Goal: Check status: Check status

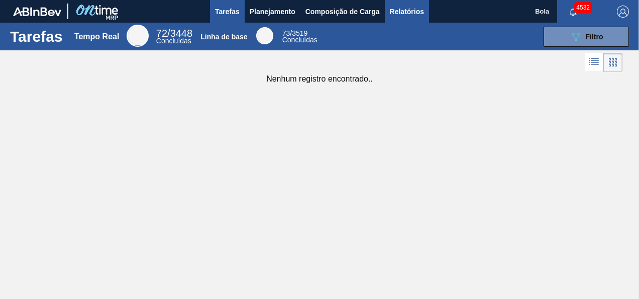
click at [415, 10] on span "Relatórios" at bounding box center [407, 12] width 34 height 12
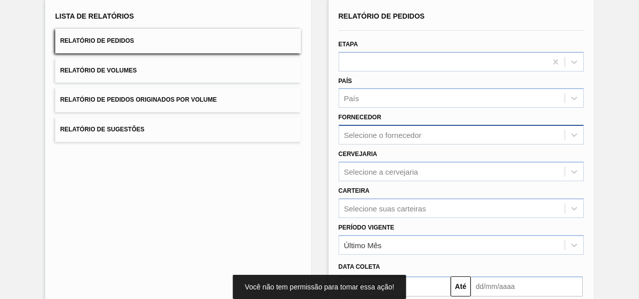
click at [392, 144] on div "Selecione o fornecedor" at bounding box center [462, 135] width 246 height 20
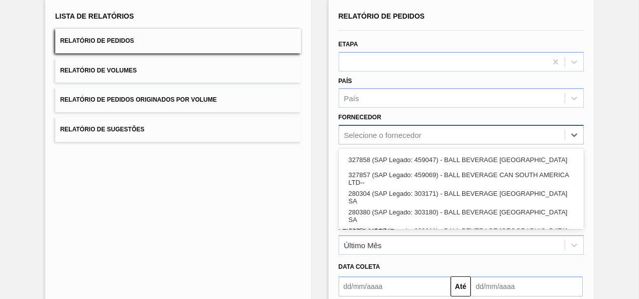
scroll to position [70, 0]
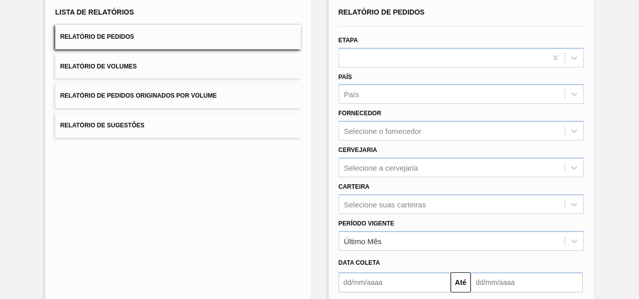
click at [329, 138] on div "Relatório de Pedidos Etapa País País Fornecedor Selecione o fornecedor Cervejar…" at bounding box center [462, 189] width 266 height 388
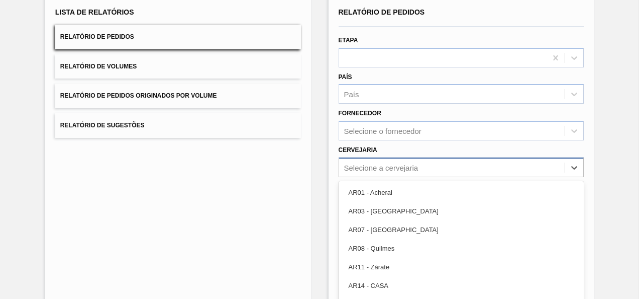
click at [384, 164] on div "option AR03 - Corrientes focused, 2 of 93. 93 results available. Use Up and Dow…" at bounding box center [462, 167] width 246 height 20
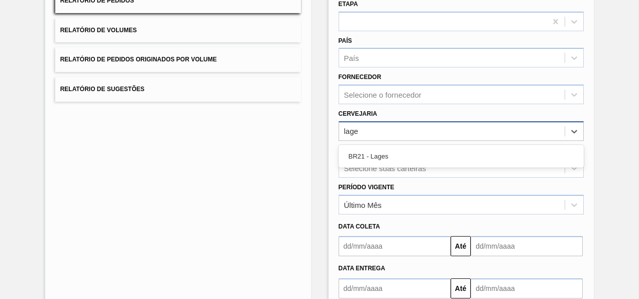
type input "lages"
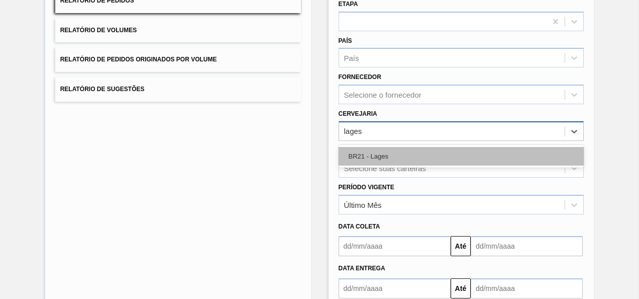
click at [402, 150] on div "BR21 - Lages" at bounding box center [462, 156] width 246 height 19
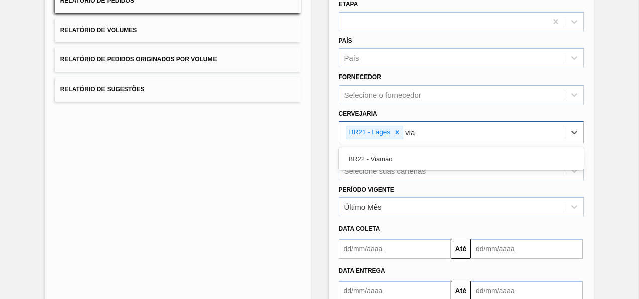
type input "viam"
click at [402, 150] on div "BR22 - Viamão" at bounding box center [462, 158] width 246 height 19
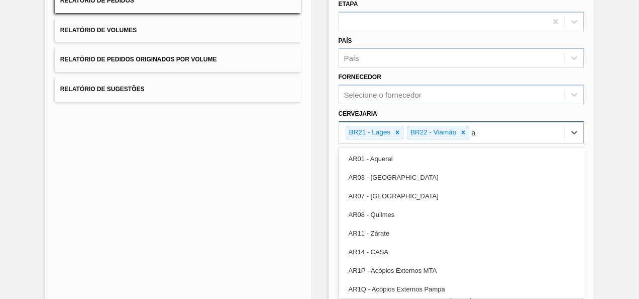
type input "ag"
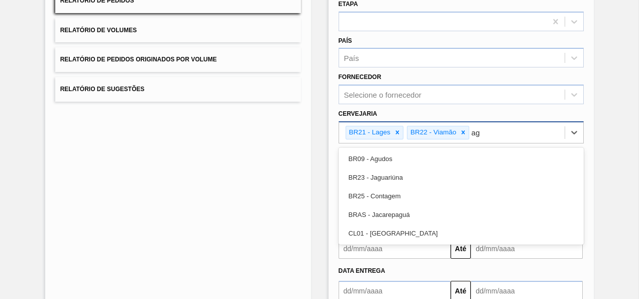
click at [402, 150] on div "BR09 - Agudos" at bounding box center [462, 158] width 246 height 19
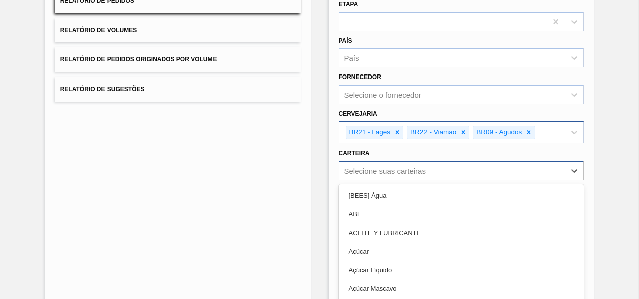
scroll to position [145, 0]
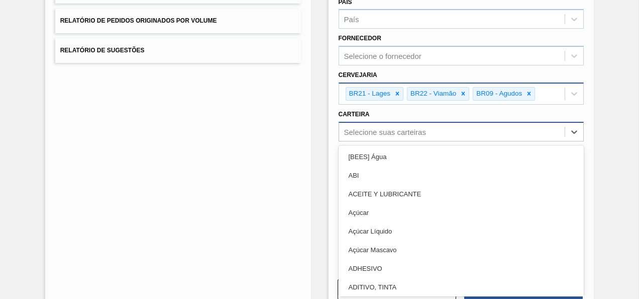
click at [394, 141] on div "option ABI focused, 2 of 101. 101 results available. Use Up and Down to choose …" at bounding box center [462, 132] width 246 height 20
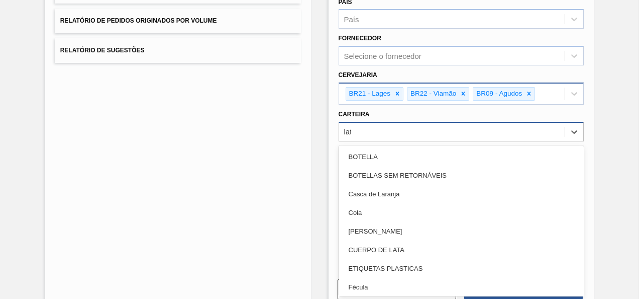
type input "lata"
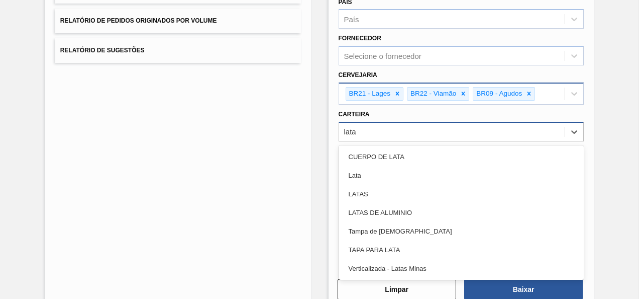
click at [394, 167] on div "Lata" at bounding box center [462, 175] width 246 height 19
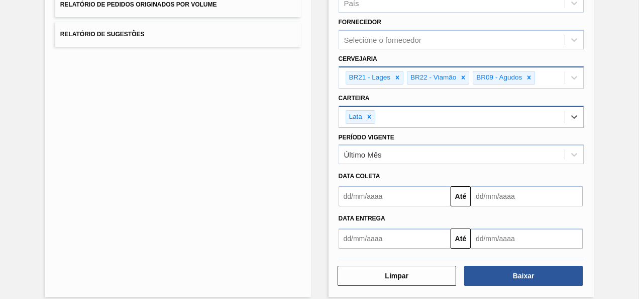
scroll to position [170, 0]
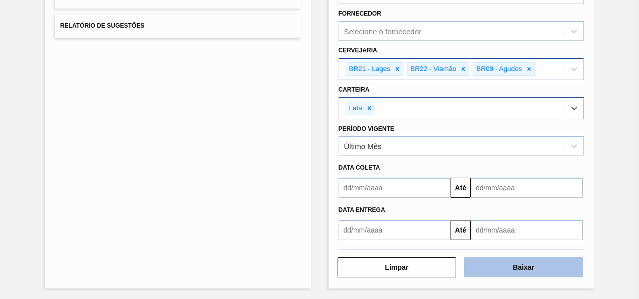
click at [541, 272] on button "Baixar" at bounding box center [524, 267] width 119 height 20
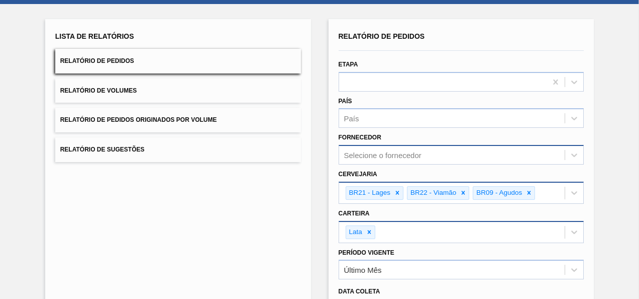
scroll to position [0, 0]
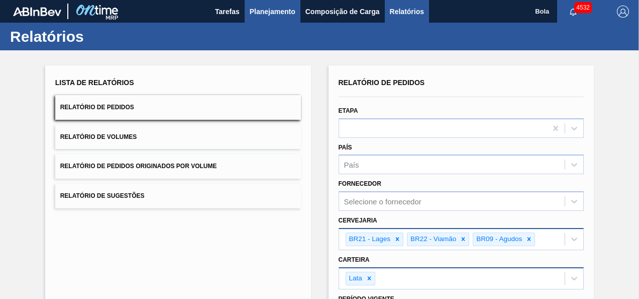
click at [260, 12] on span "Planejamento" at bounding box center [273, 12] width 46 height 12
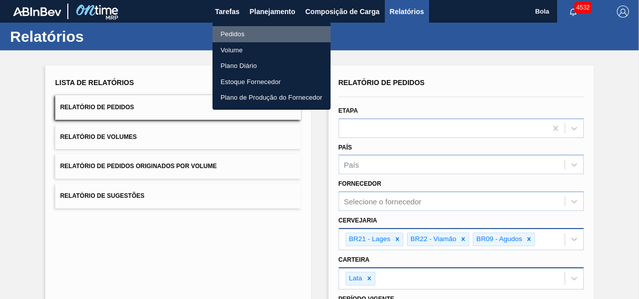
click at [259, 31] on li "Pedidos" at bounding box center [272, 34] width 118 height 16
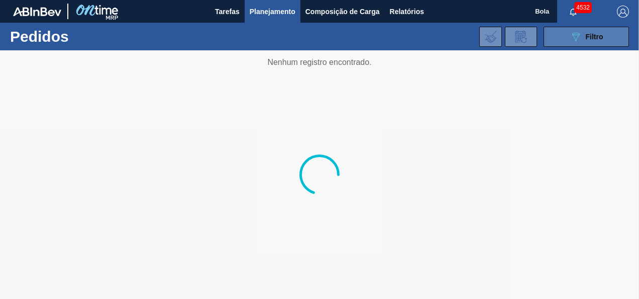
click at [572, 39] on icon "089F7B8B-B2A5-4AFE-B5C0-19BA573D28AC" at bounding box center [576, 37] width 12 height 12
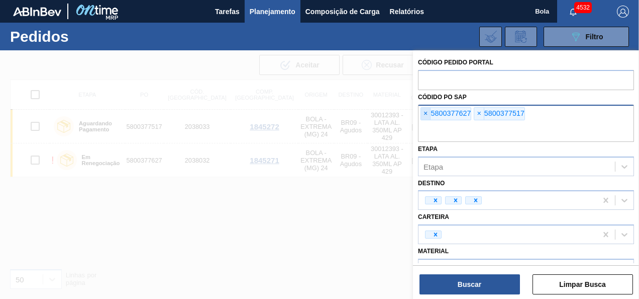
click at [427, 112] on span "×" at bounding box center [426, 114] width 10 height 12
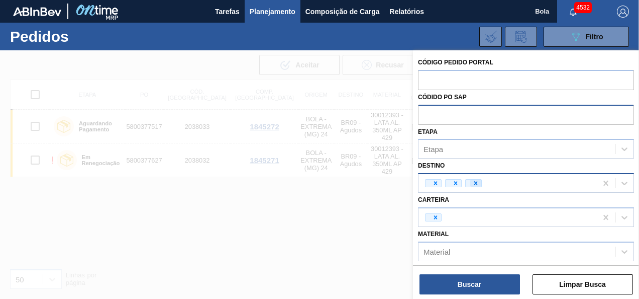
click at [473, 181] on icon at bounding box center [476, 182] width 7 height 7
click at [455, 181] on div "Unidade de Negócio" at bounding box center [458, 183] width 68 height 9
type input "lages"
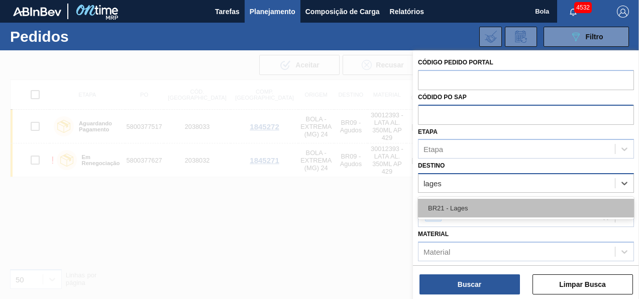
click at [453, 206] on div "BR21 - Lages" at bounding box center [526, 208] width 216 height 19
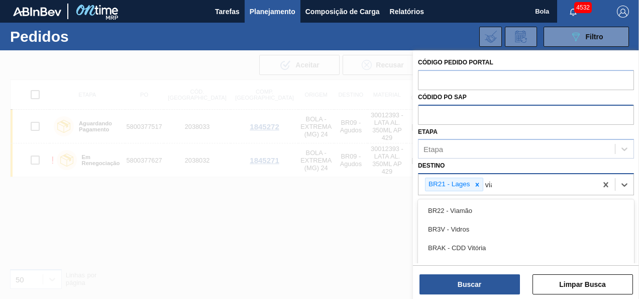
type input "viam"
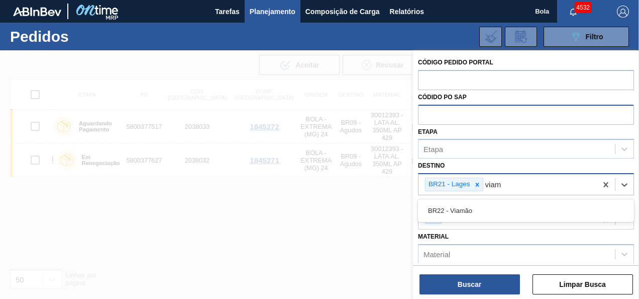
click at [453, 207] on div "BR22 - Viamão" at bounding box center [526, 210] width 216 height 19
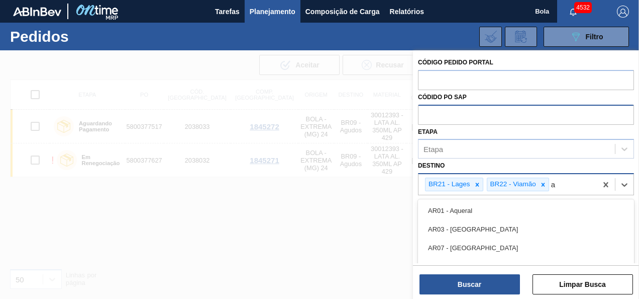
type input "ag"
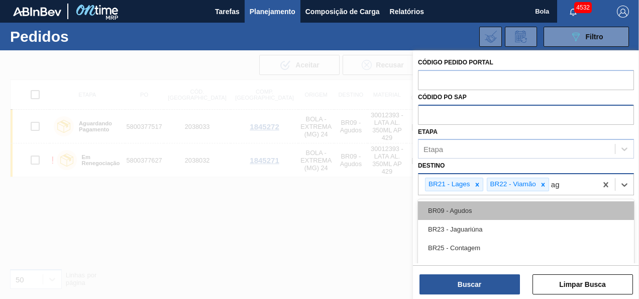
click at [454, 206] on div "BR09 - Agudos" at bounding box center [526, 210] width 216 height 19
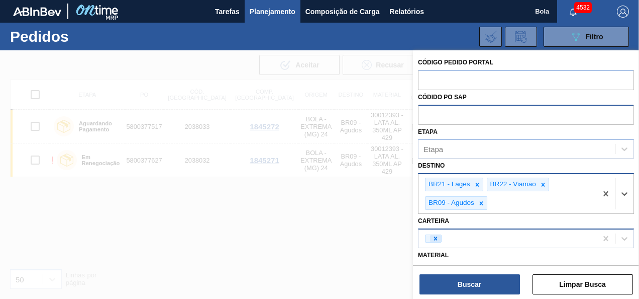
click at [435, 238] on icon at bounding box center [436, 238] width 4 height 4
type input "lata"
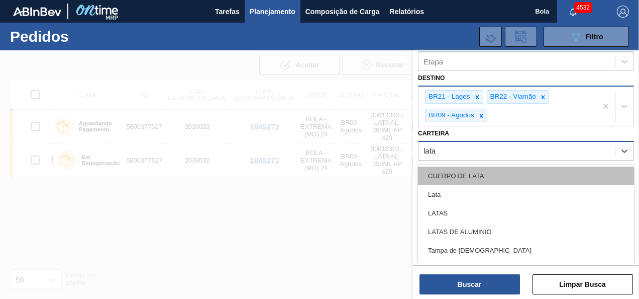
scroll to position [101, 0]
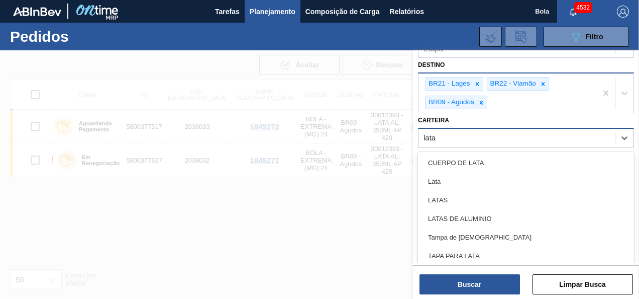
click at [476, 182] on div "Lata" at bounding box center [526, 181] width 216 height 19
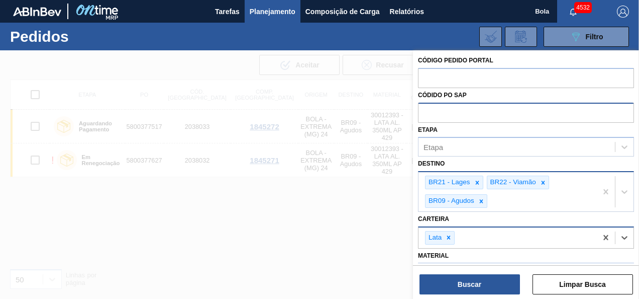
scroll to position [0, 0]
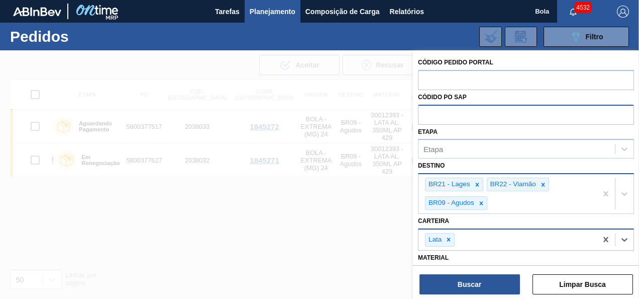
click at [449, 114] on input "text" at bounding box center [526, 114] width 216 height 19
paste input "text"
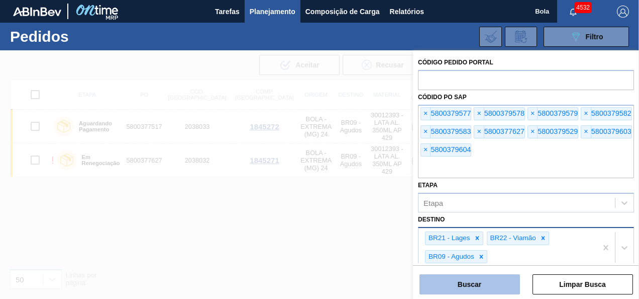
click at [480, 280] on button "Buscar" at bounding box center [470, 284] width 101 height 20
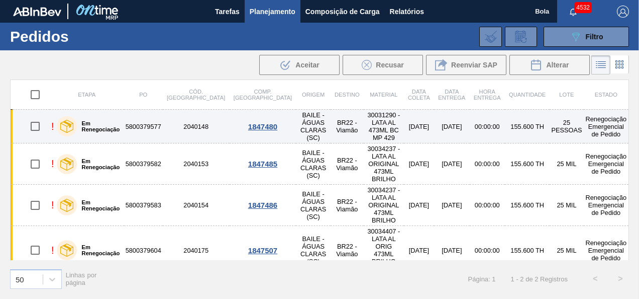
click at [62, 120] on img at bounding box center [66, 126] width 13 height 13
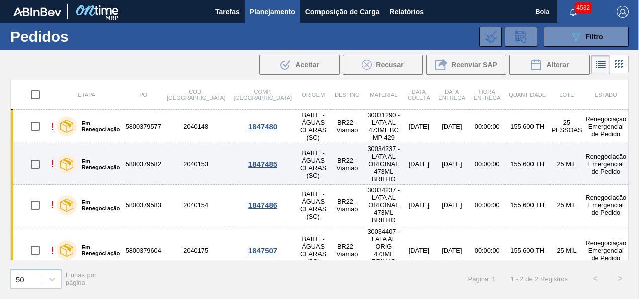
click at [67, 157] on img at bounding box center [66, 163] width 13 height 13
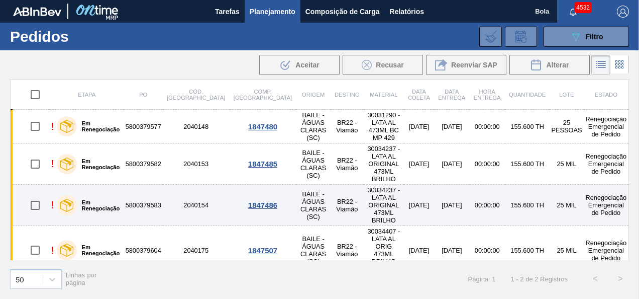
click at [69, 199] on img at bounding box center [66, 205] width 13 height 13
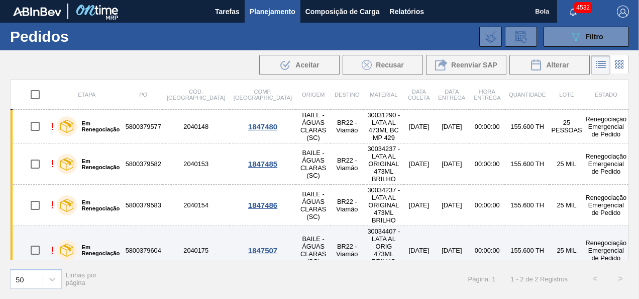
click at [69, 240] on div at bounding box center [67, 250] width 20 height 20
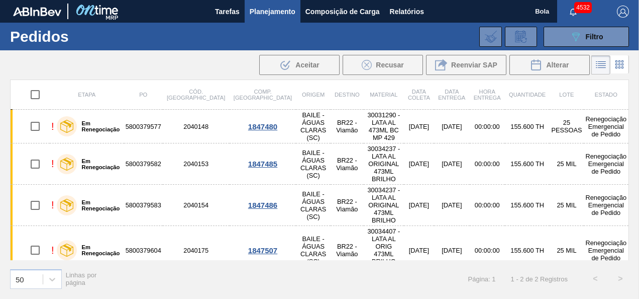
click at [69, 292] on img at bounding box center [66, 298] width 13 height 13
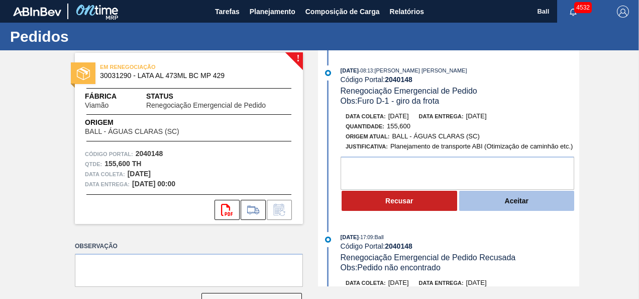
click at [522, 202] on button "Aceitar" at bounding box center [518, 201] width 116 height 20
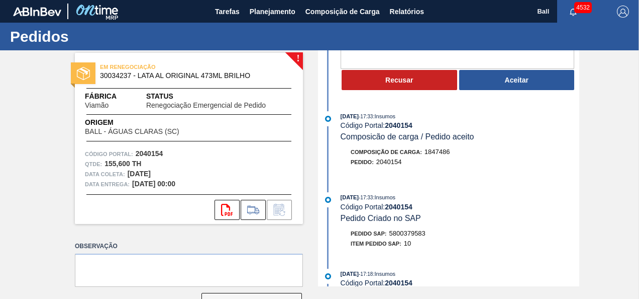
scroll to position [50, 0]
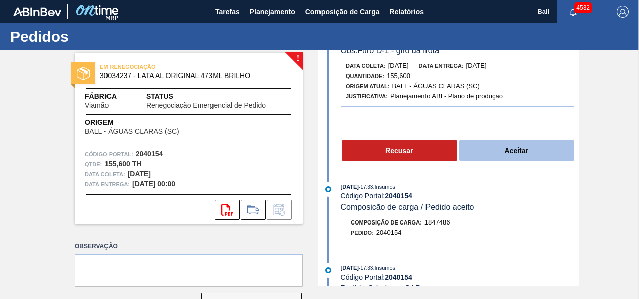
click at [489, 156] on button "Aceitar" at bounding box center [518, 150] width 116 height 20
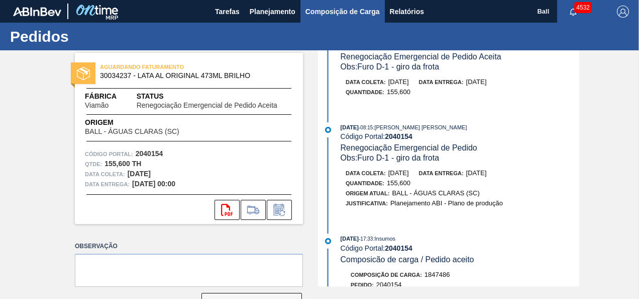
scroll to position [0, 0]
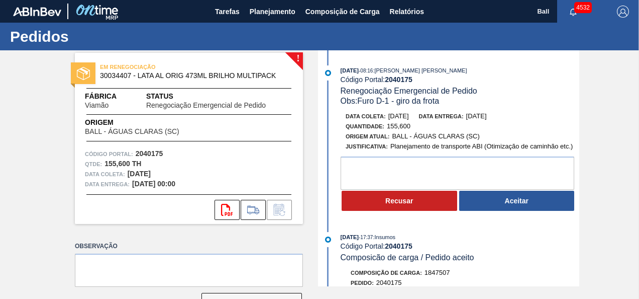
click at [504, 199] on button "Aceitar" at bounding box center [518, 201] width 116 height 20
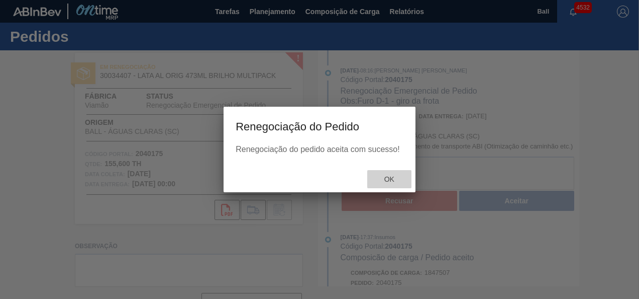
click at [389, 177] on span "Ok" at bounding box center [390, 179] width 26 height 8
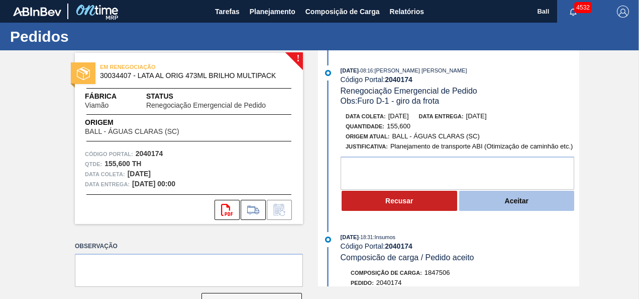
click at [486, 202] on button "Aceitar" at bounding box center [518, 201] width 116 height 20
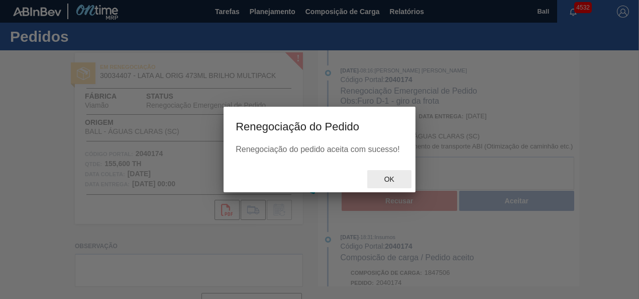
click at [394, 180] on span "Ok" at bounding box center [390, 179] width 26 height 8
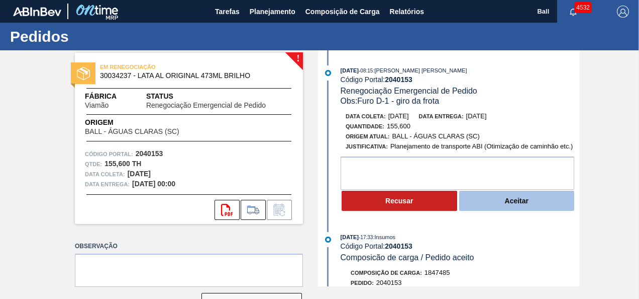
click at [504, 200] on button "Aceitar" at bounding box center [518, 201] width 116 height 20
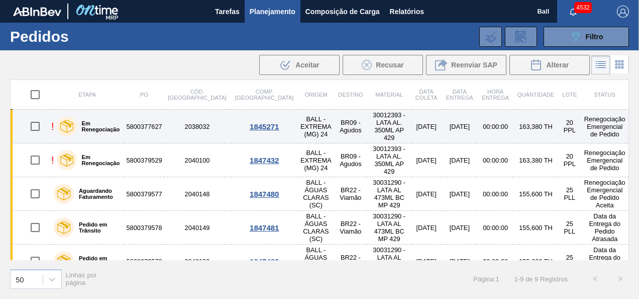
click at [94, 123] on label "Em Renegociação" at bounding box center [99, 126] width 44 height 12
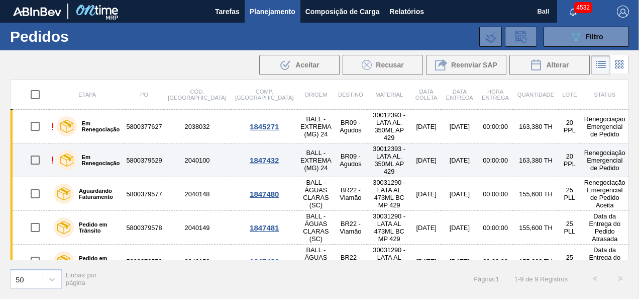
click at [102, 162] on div "Em Renegociação" at bounding box center [88, 159] width 69 height 25
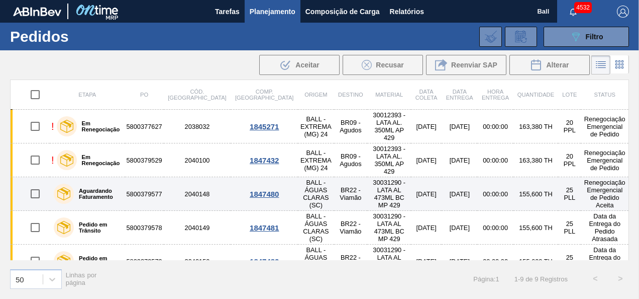
click at [99, 188] on label "Aguardando Faturamento" at bounding box center [97, 194] width 47 height 12
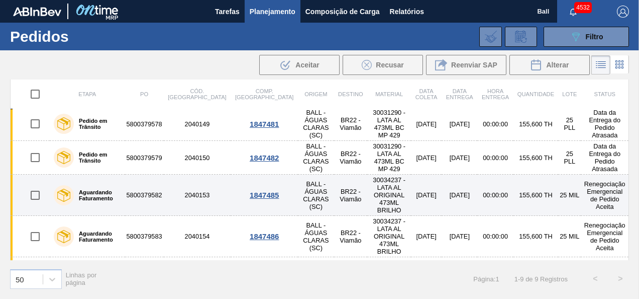
scroll to position [114, 0]
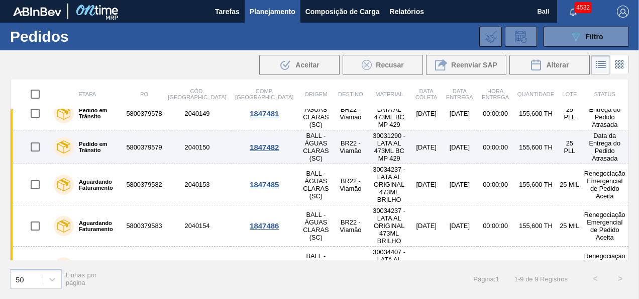
click at [97, 141] on label "Pedido em Trânsito" at bounding box center [97, 147] width 47 height 12
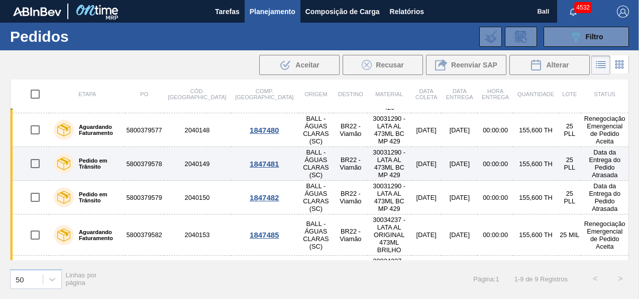
click at [69, 157] on img at bounding box center [63, 163] width 13 height 13
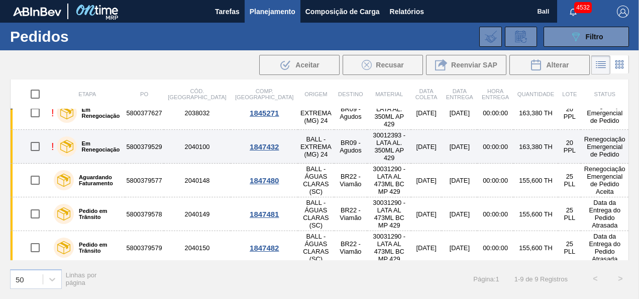
click at [66, 140] on img at bounding box center [66, 146] width 13 height 13
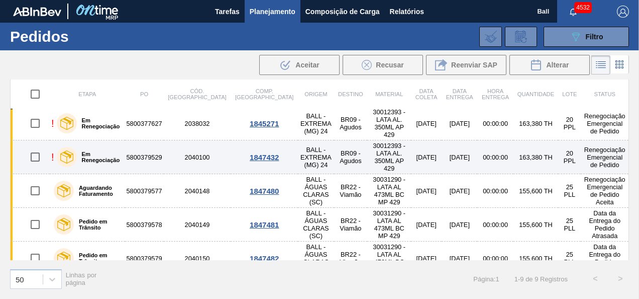
scroll to position [0, 0]
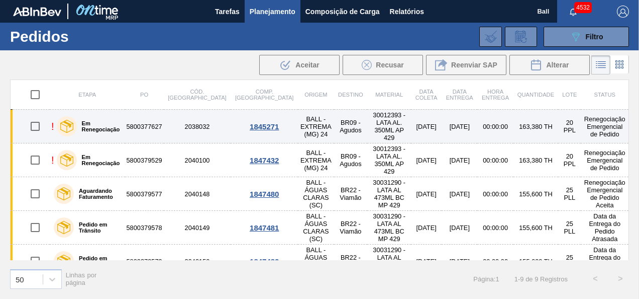
click at [70, 123] on img at bounding box center [66, 126] width 13 height 13
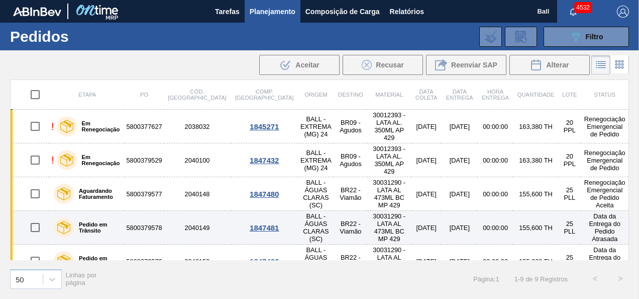
click at [91, 221] on label "Pedido em Trânsito" at bounding box center [97, 227] width 47 height 12
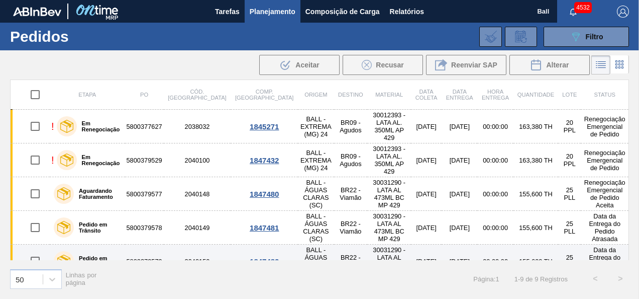
click at [97, 255] on label "Pedido em Trânsito" at bounding box center [97, 261] width 47 height 12
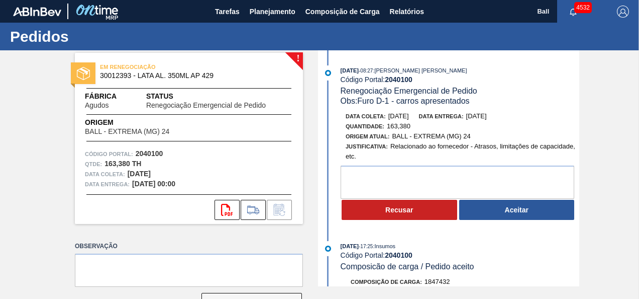
click at [525, 215] on button "Aceitar" at bounding box center [518, 210] width 116 height 20
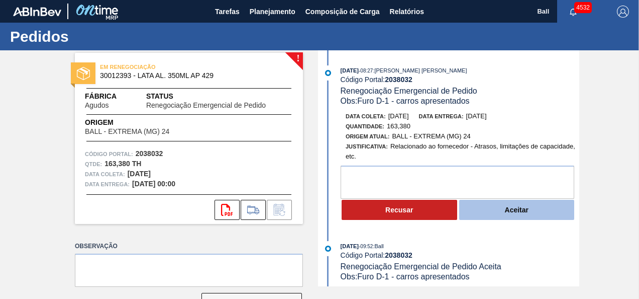
click at [557, 206] on button "Aceitar" at bounding box center [518, 210] width 116 height 20
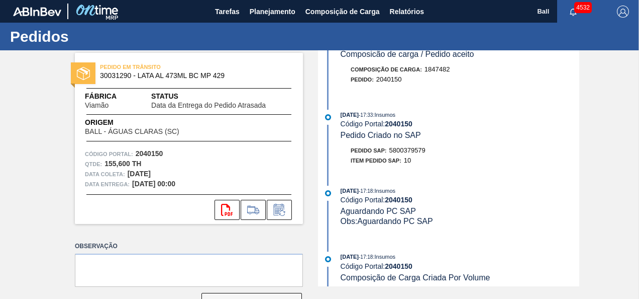
scroll to position [413, 0]
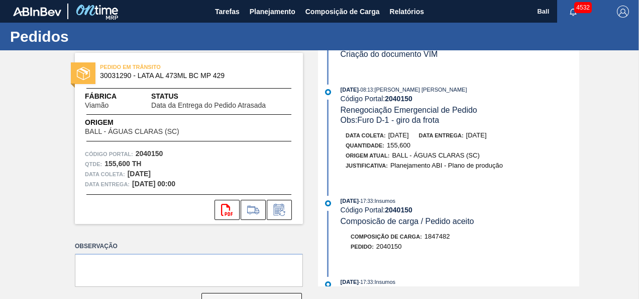
scroll to position [201, 0]
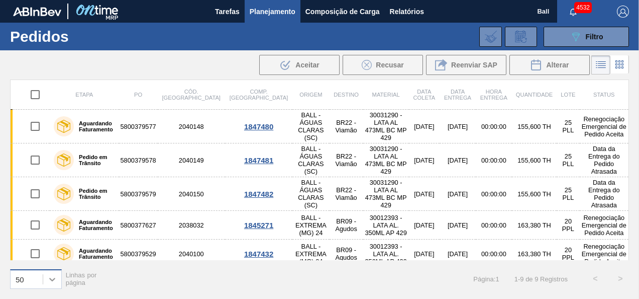
click at [48, 276] on icon at bounding box center [52, 279] width 10 height 10
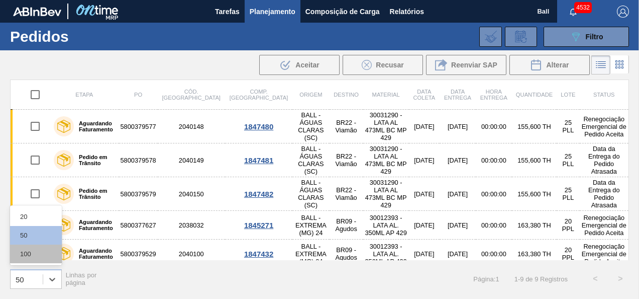
click at [43, 250] on div "100" at bounding box center [36, 253] width 52 height 19
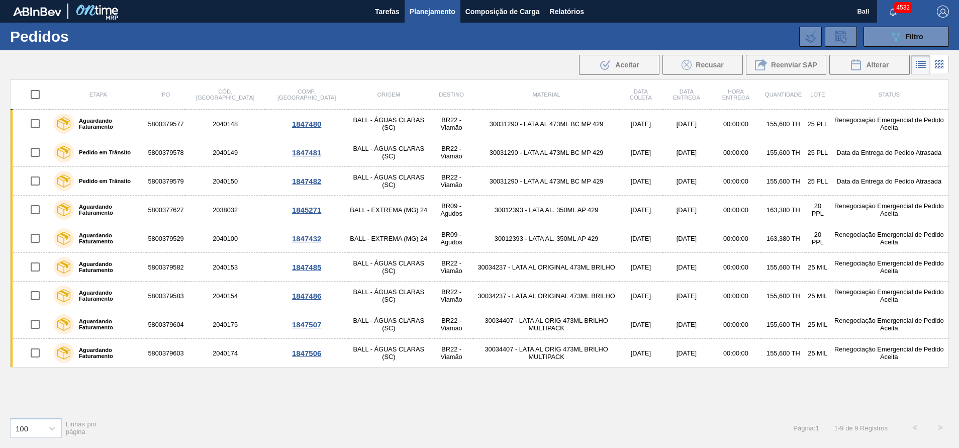
drag, startPoint x: 355, startPoint y: 413, endPoint x: 376, endPoint y: 424, distance: 23.6
click at [355, 298] on div "100 Linhas por página Página : 1 1 - 9 de 9 Registros < >" at bounding box center [479, 427] width 959 height 37
click at [884, 39] on button "089F7B8B-B2A5-4AFE-B5C0-19BA573D28AC Filtro" at bounding box center [906, 37] width 85 height 20
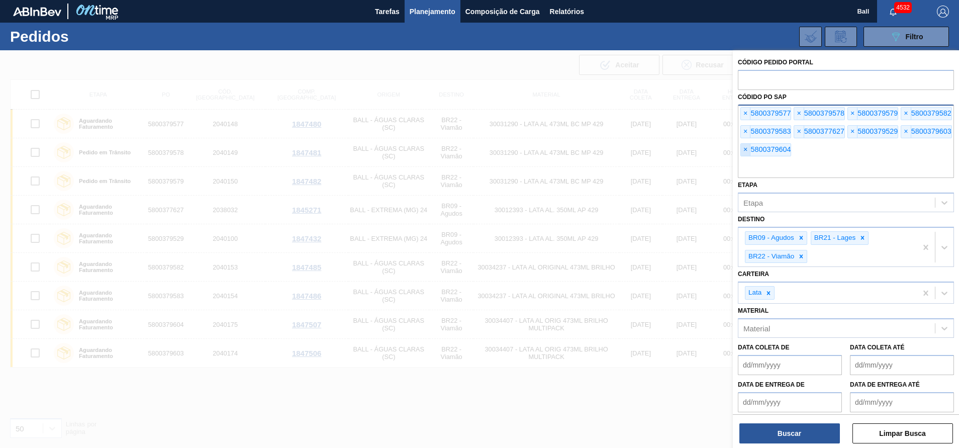
click at [747, 151] on span "×" at bounding box center [746, 150] width 10 height 12
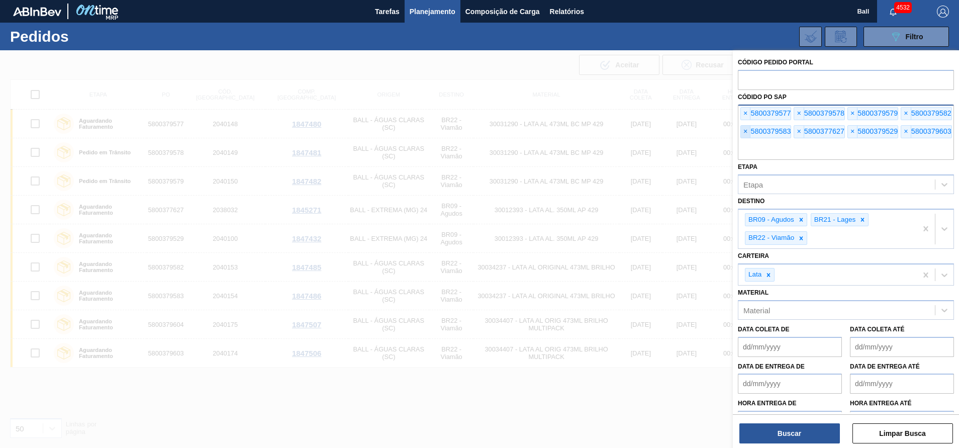
click at [748, 131] on span "×" at bounding box center [746, 132] width 10 height 12
click at [745, 111] on span "×" at bounding box center [746, 114] width 10 height 12
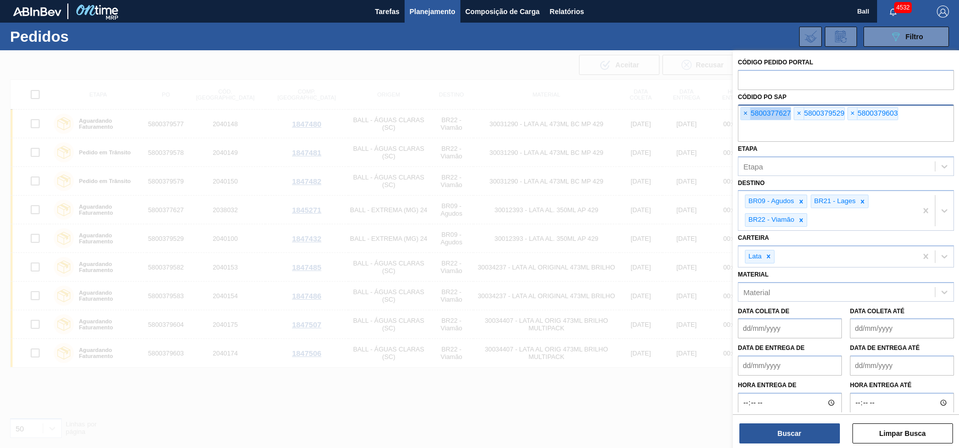
click at [745, 111] on span "×" at bounding box center [746, 114] width 10 height 12
click at [745, 123] on input "text" at bounding box center [846, 132] width 216 height 19
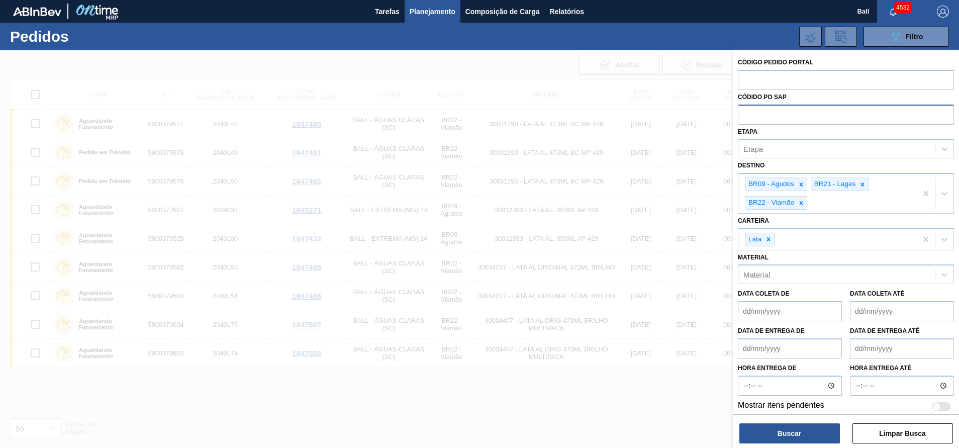
paste input "5800375174"
type input "5800375174"
click at [819, 425] on button "Buscar" at bounding box center [790, 433] width 101 height 20
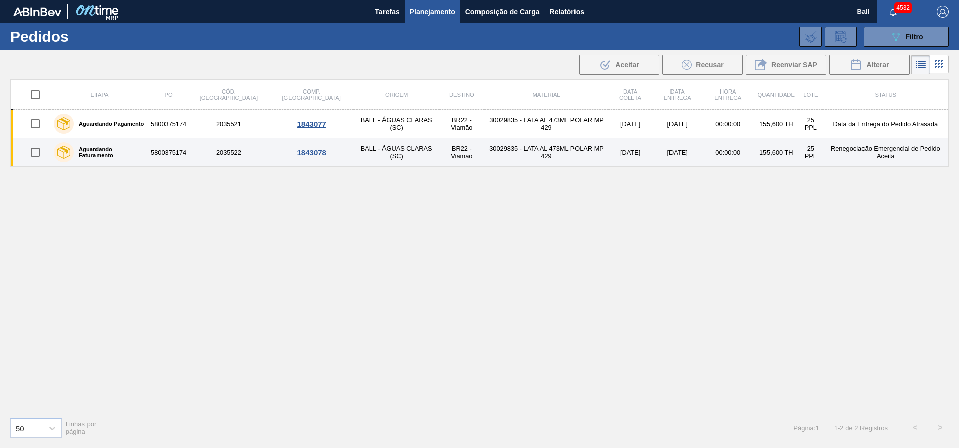
click at [533, 148] on td "30029835 - LATA AL 473ML POLAR MP 429" at bounding box center [547, 152] width 124 height 29
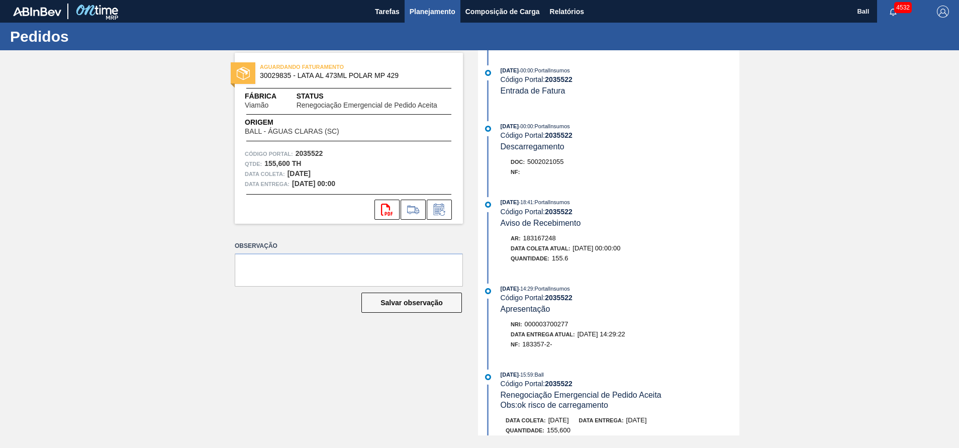
click at [436, 15] on span "Planejamento" at bounding box center [433, 12] width 46 height 12
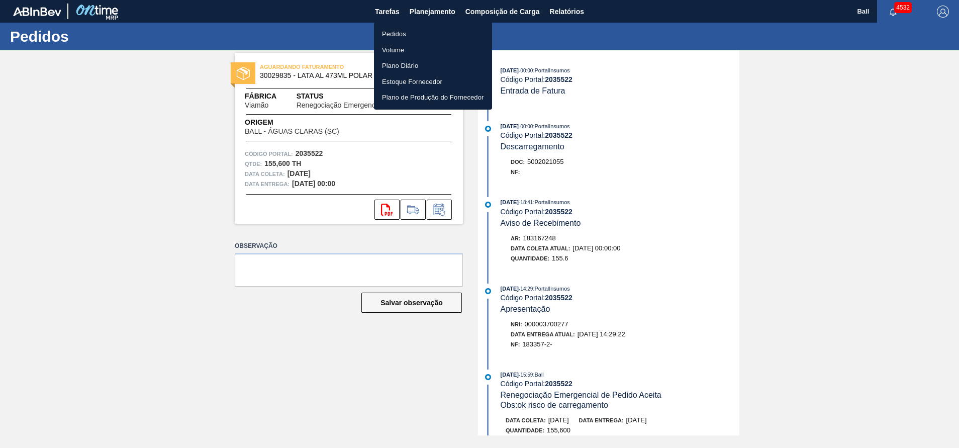
click at [821, 79] on div at bounding box center [479, 224] width 959 height 448
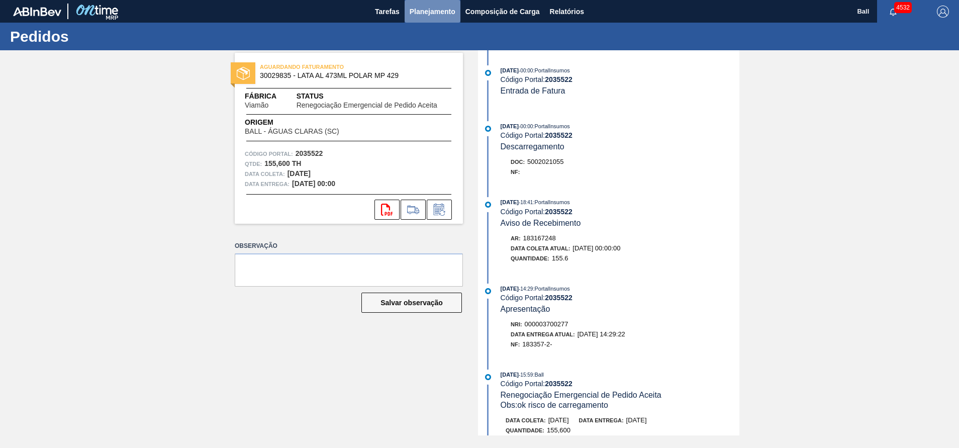
click at [426, 13] on span "Planejamento" at bounding box center [433, 12] width 46 height 12
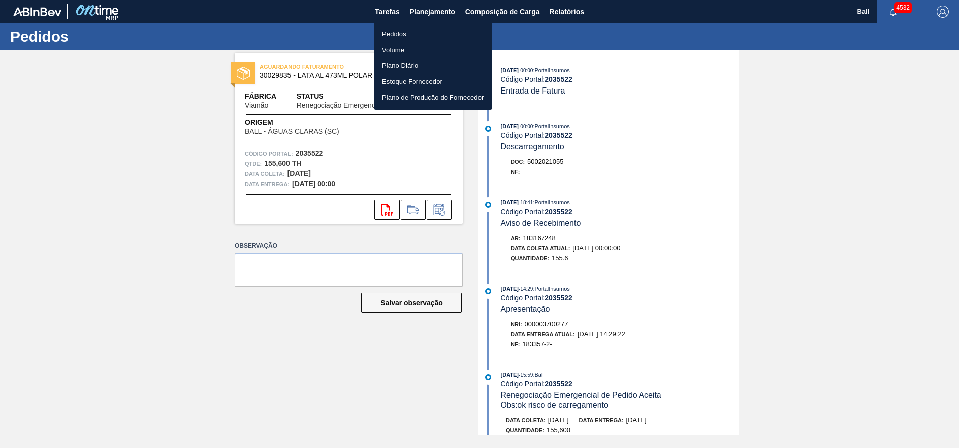
click at [423, 37] on li "Pedidos" at bounding box center [433, 34] width 118 height 16
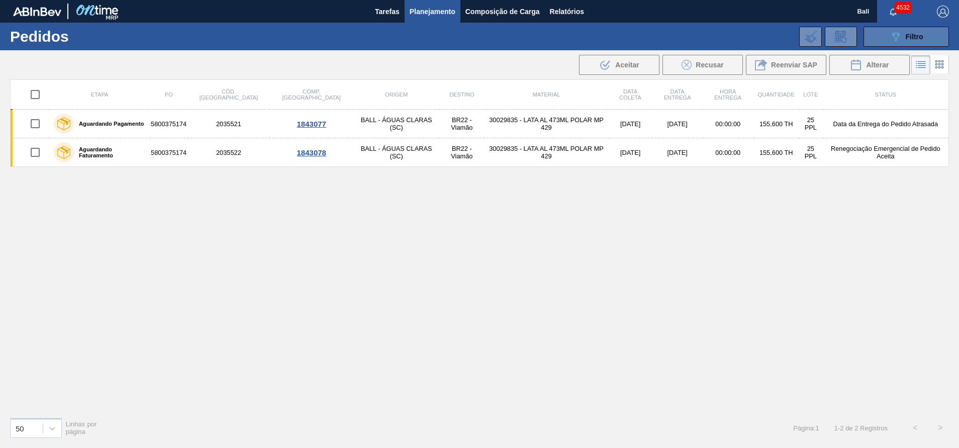
click at [898, 37] on icon at bounding box center [896, 37] width 8 height 9
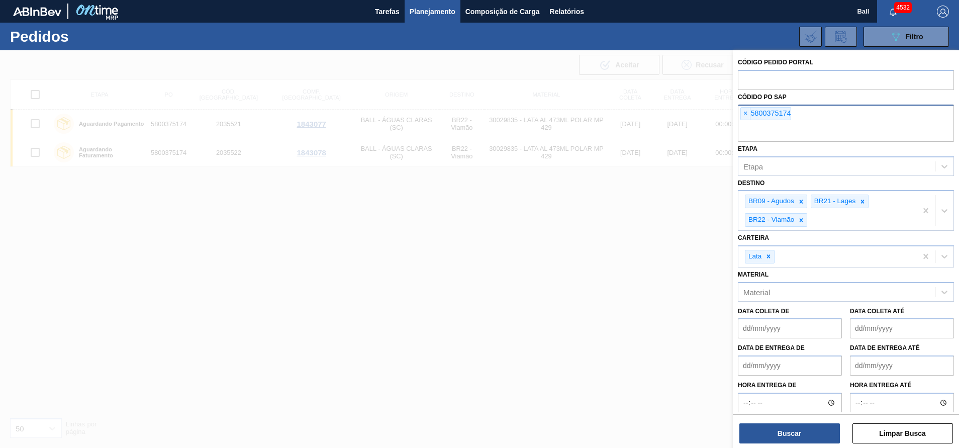
click at [750, 115] on span "×" at bounding box center [746, 114] width 10 height 12
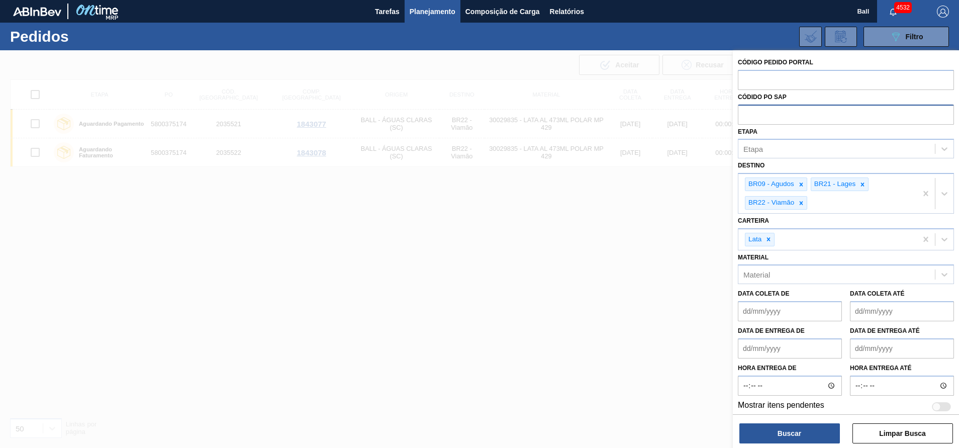
paste input "text"
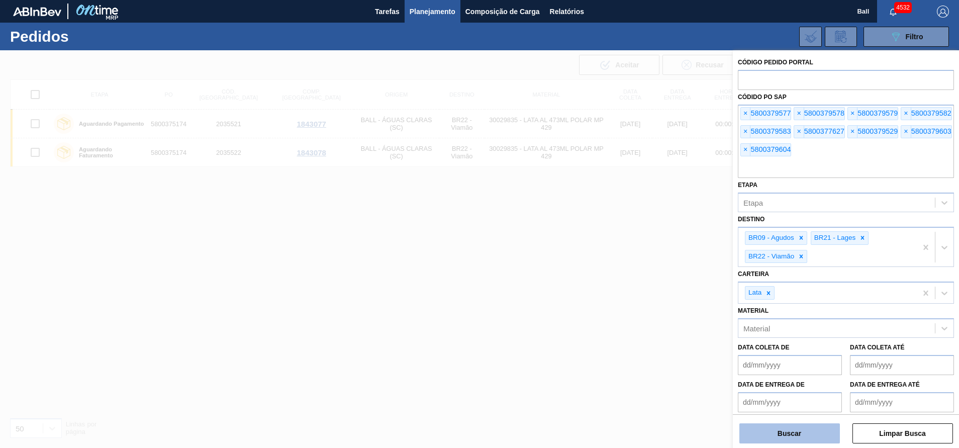
click at [777, 430] on button "Buscar" at bounding box center [790, 433] width 101 height 20
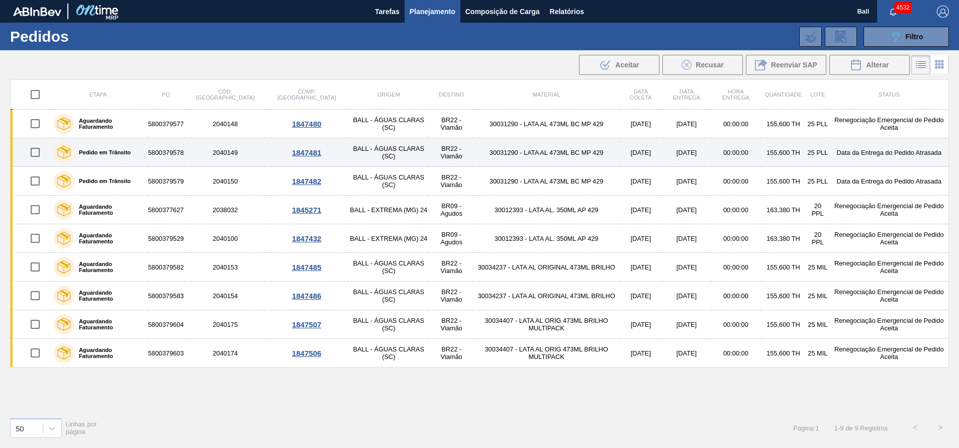
click at [197, 155] on td "2040149" at bounding box center [226, 152] width 80 height 29
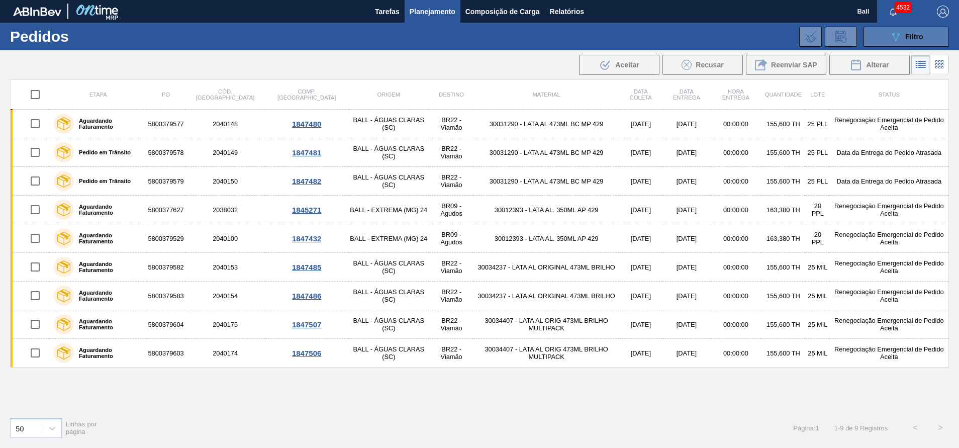
click at [923, 39] on span "Filtro" at bounding box center [915, 37] width 18 height 8
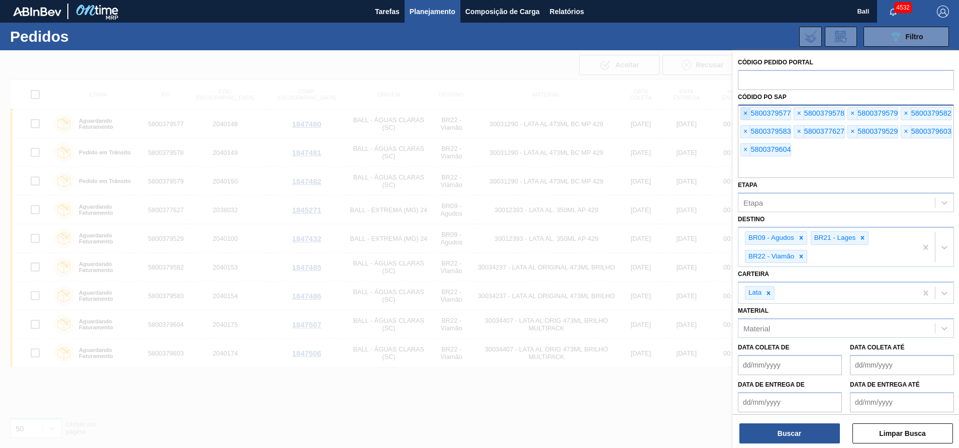
click at [747, 110] on span "×" at bounding box center [746, 114] width 10 height 12
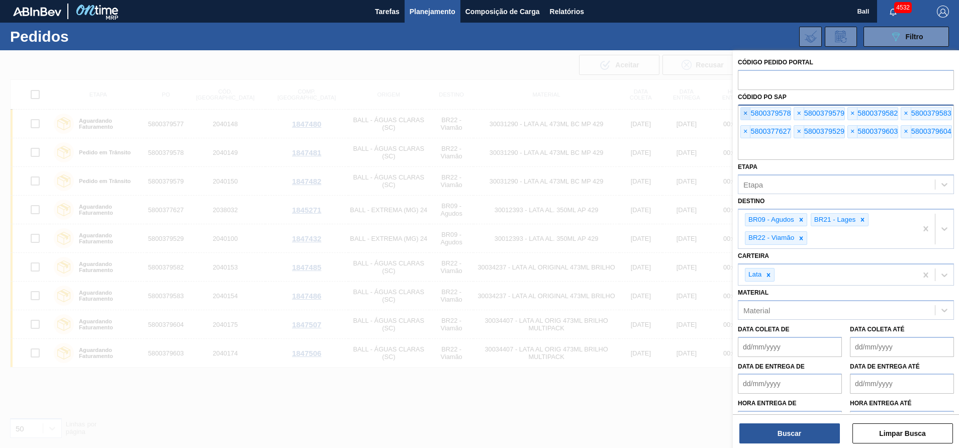
click at [747, 110] on span "×" at bounding box center [746, 114] width 10 height 12
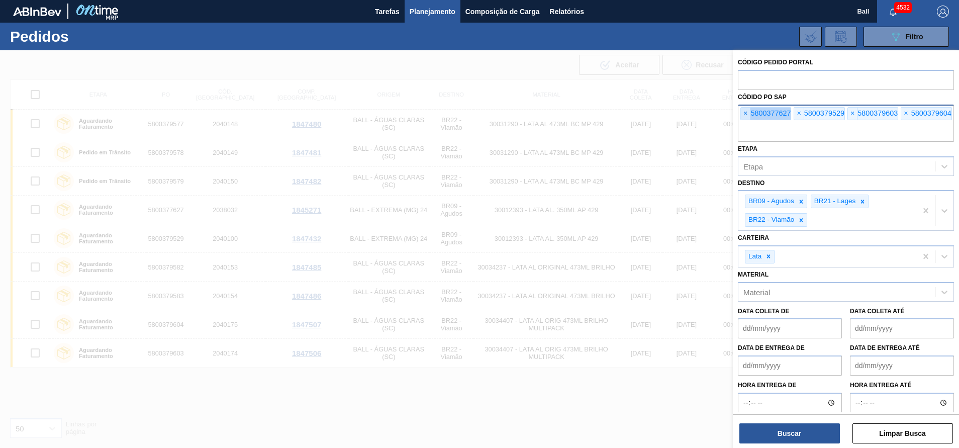
click at [747, 110] on span "×" at bounding box center [746, 114] width 10 height 12
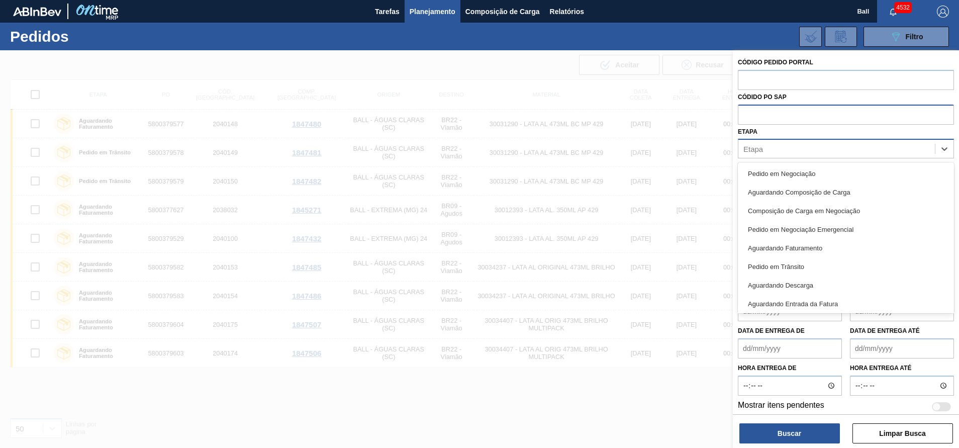
click at [787, 148] on div "Etapa" at bounding box center [837, 149] width 197 height 15
type input "EM"
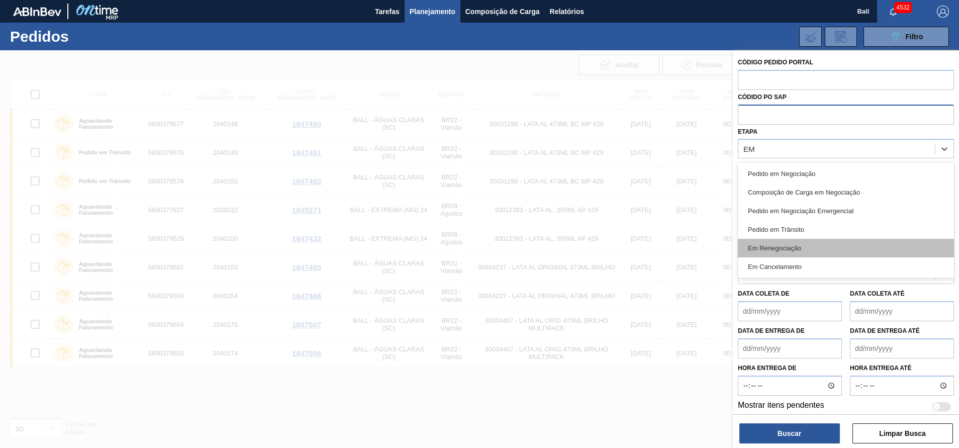
click at [796, 241] on div "Em Renegociação" at bounding box center [846, 248] width 216 height 19
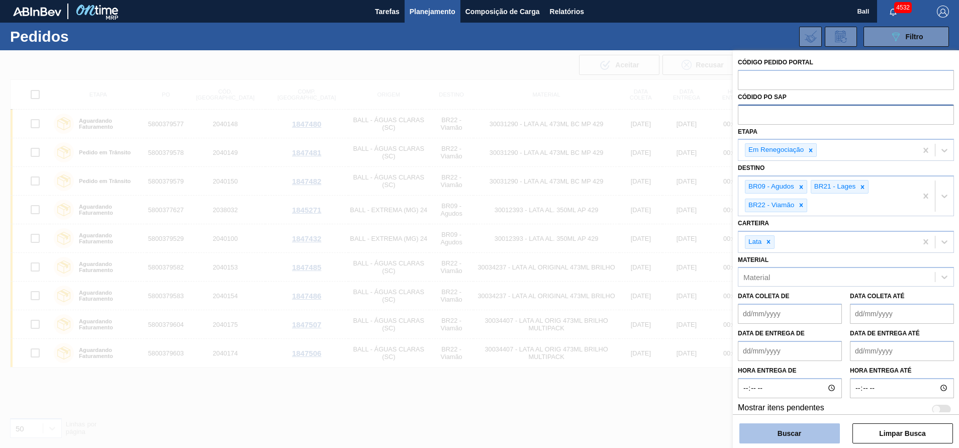
click at [809, 435] on button "Buscar" at bounding box center [790, 433] width 101 height 20
